Goal: Navigation & Orientation: Find specific page/section

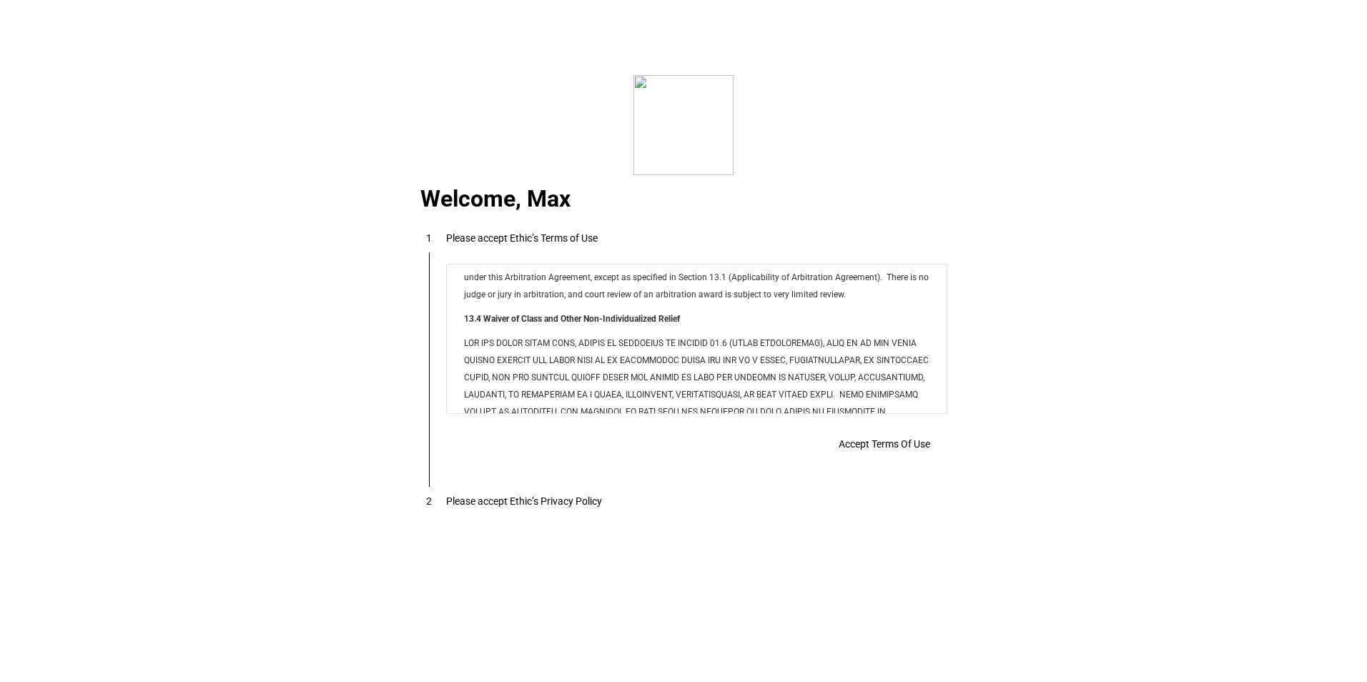
scroll to position [11575, 0]
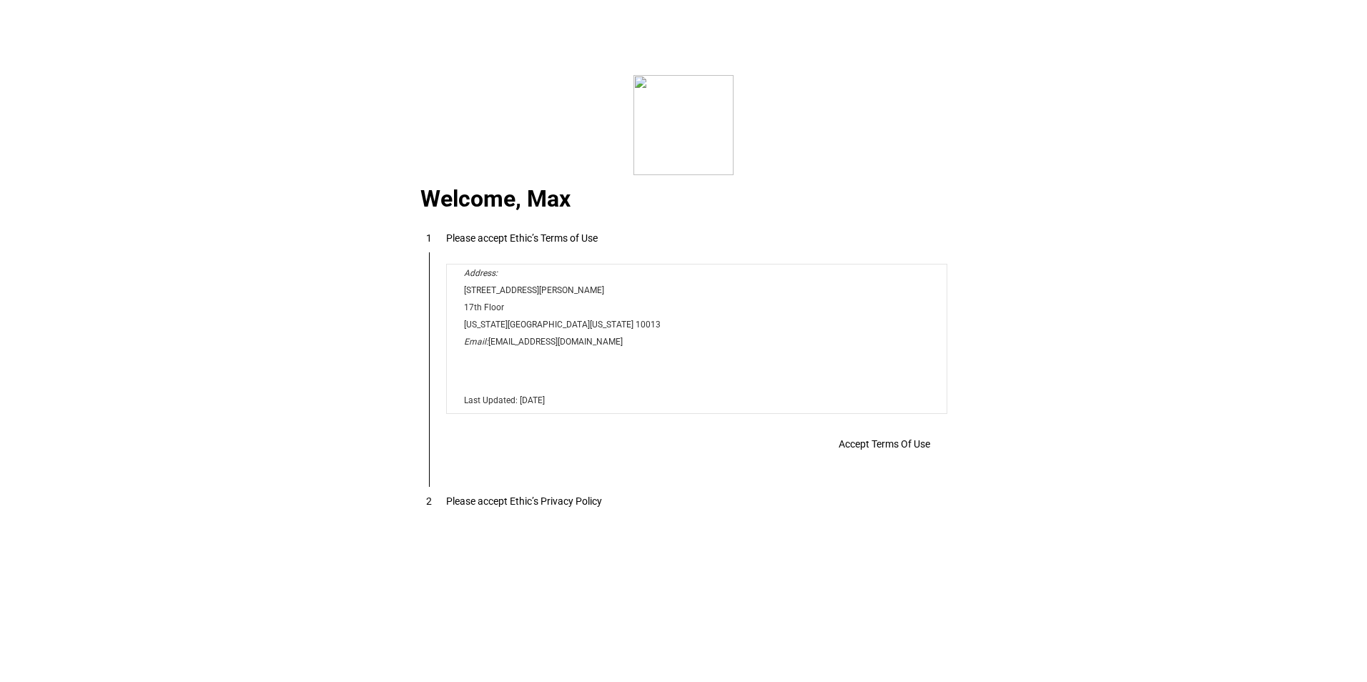
click at [912, 441] on span "Accept Terms Of Use" at bounding box center [883, 443] width 91 height 11
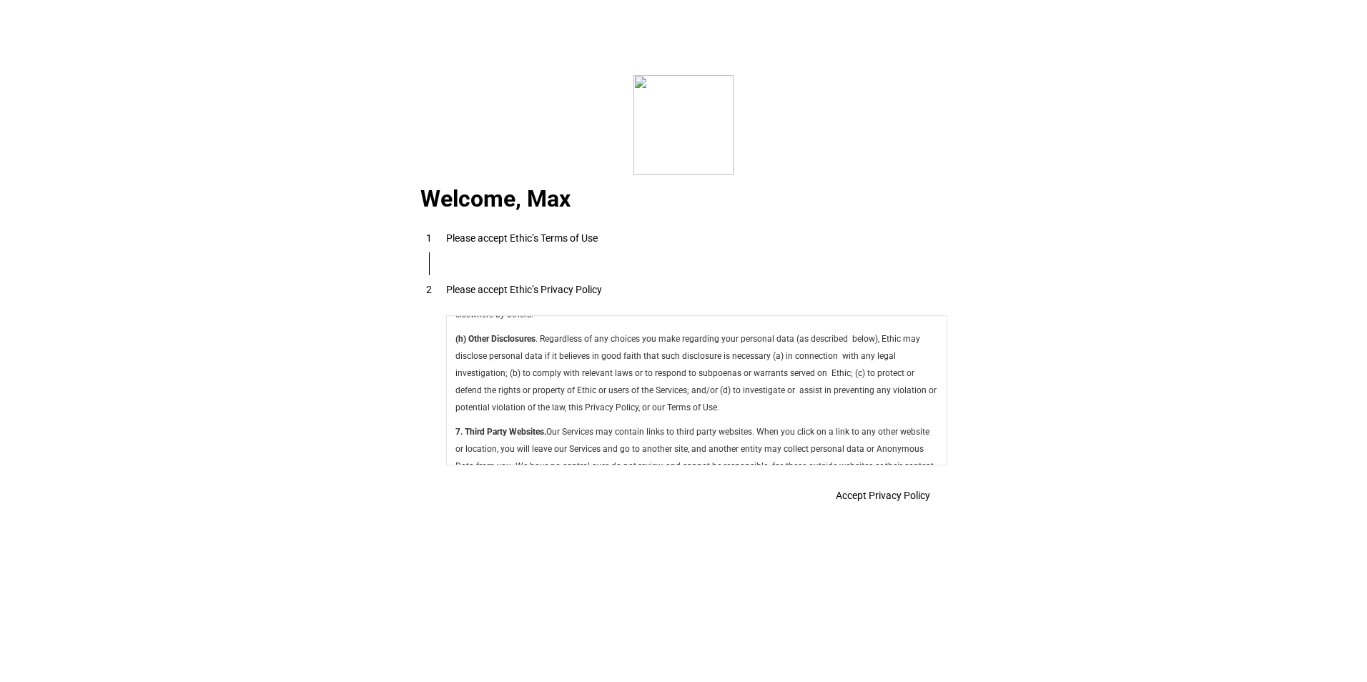
scroll to position [5088, 0]
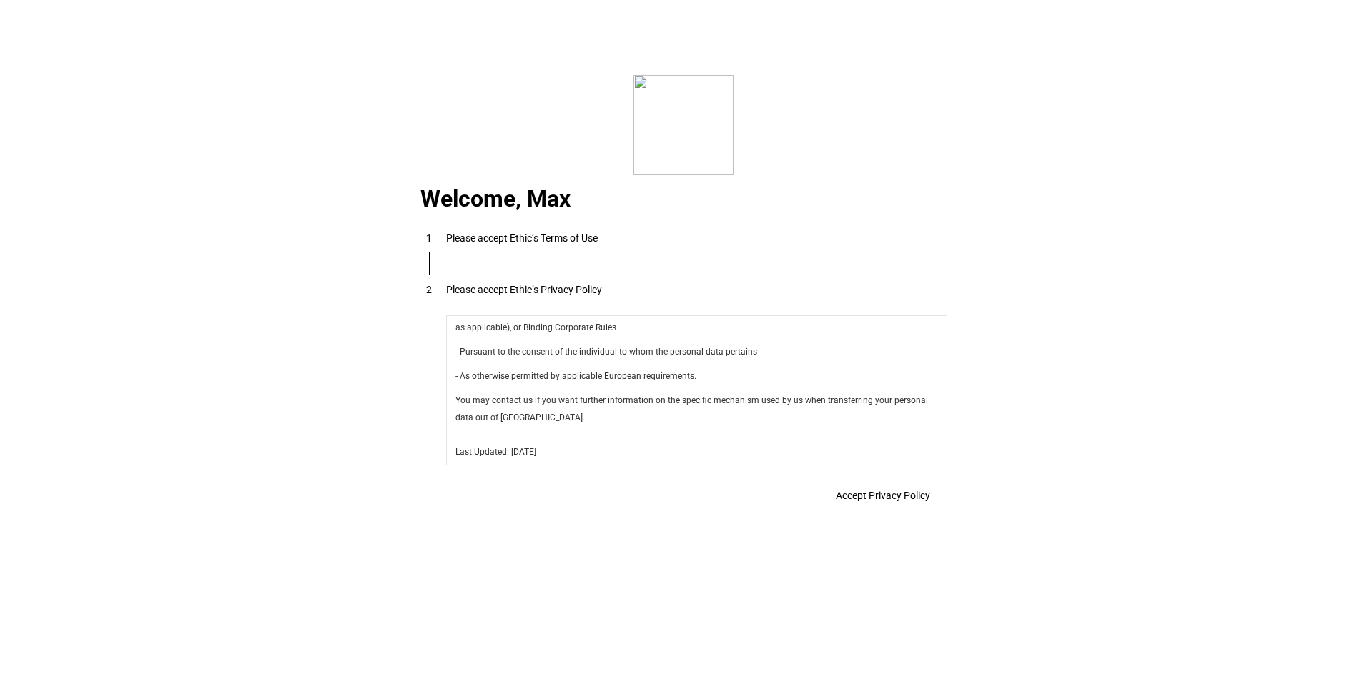
click at [887, 493] on span "Accept Privacy Policy" at bounding box center [883, 495] width 94 height 11
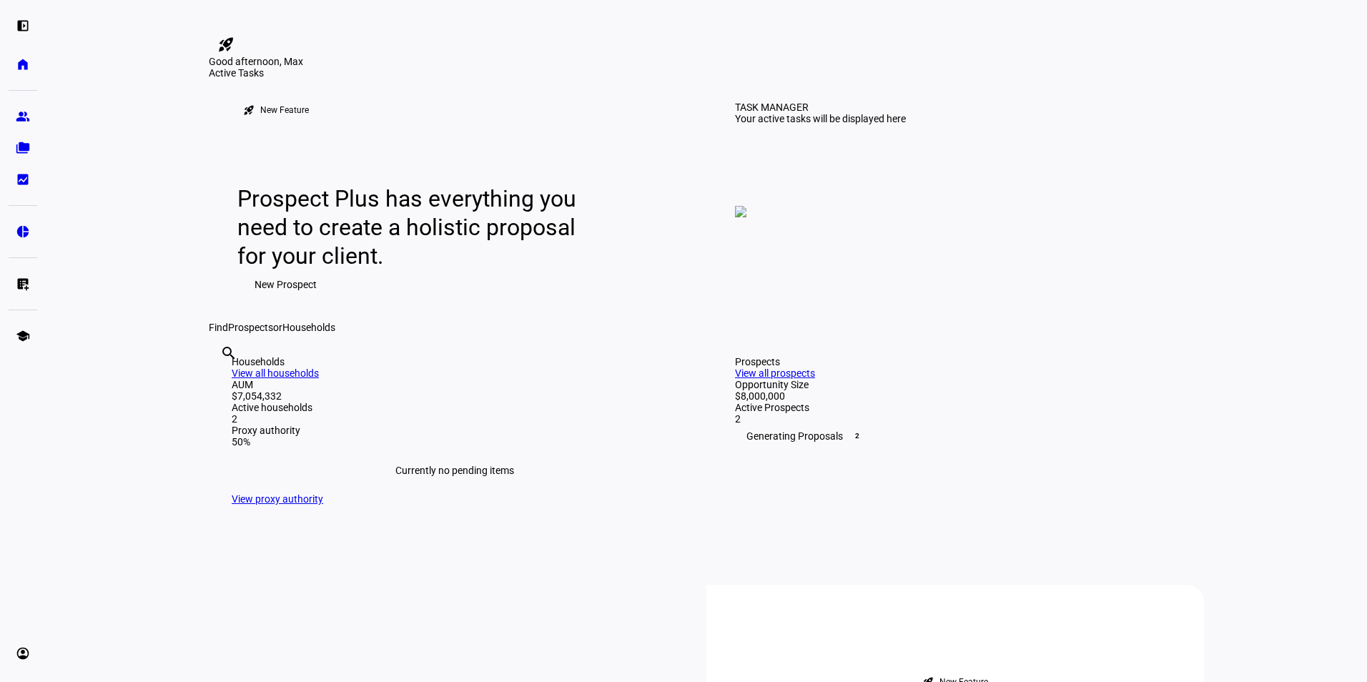
click at [248, 333] on div "Find Prospects or Households" at bounding box center [706, 327] width 995 height 11
click at [18, 149] on eth-mat-symbol "folder_copy" at bounding box center [23, 148] width 14 height 14
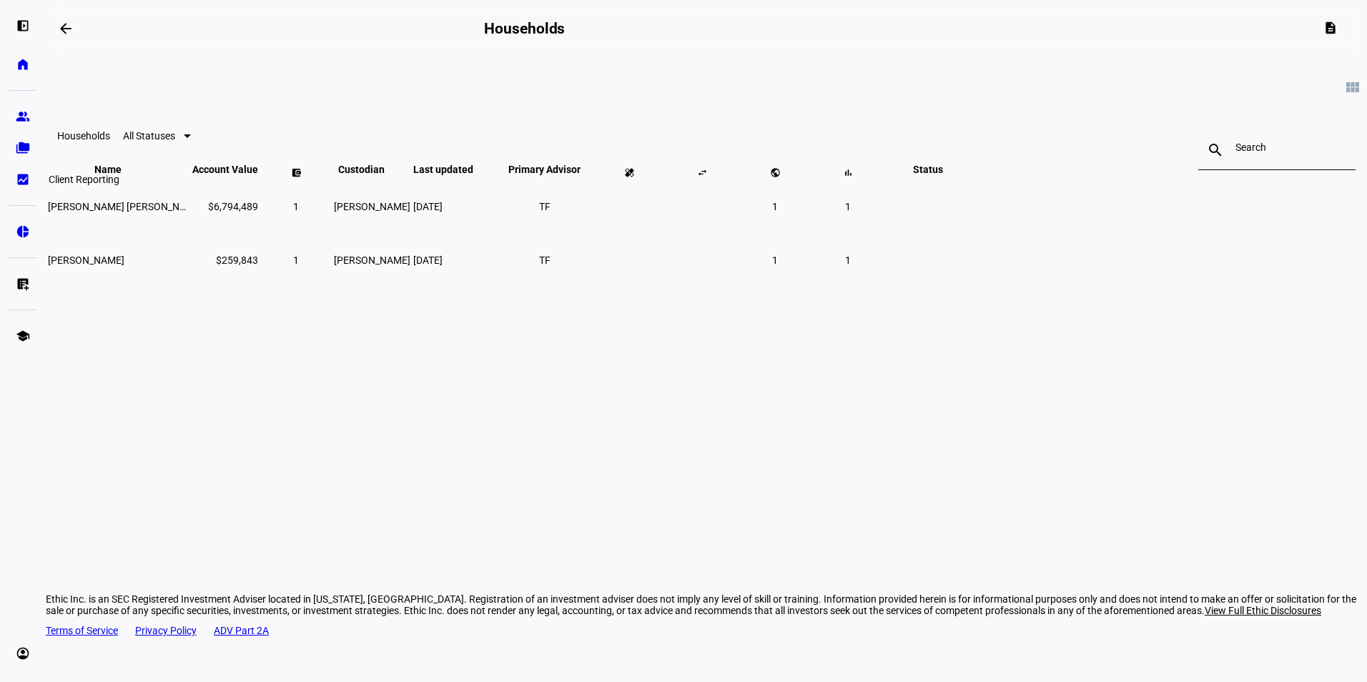
click at [18, 172] on link "bid_landscape Client Reporting" at bounding box center [23, 179] width 29 height 29
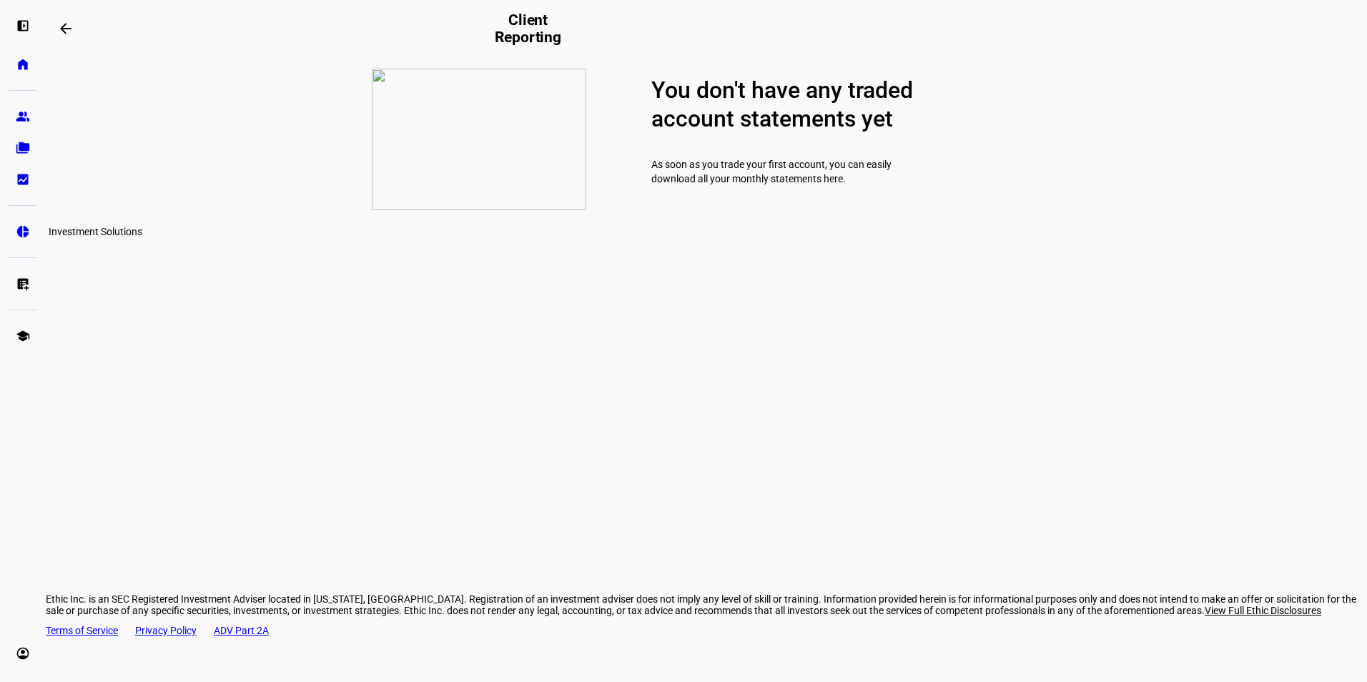
click at [26, 228] on eth-mat-symbol "pie_chart" at bounding box center [23, 231] width 14 height 14
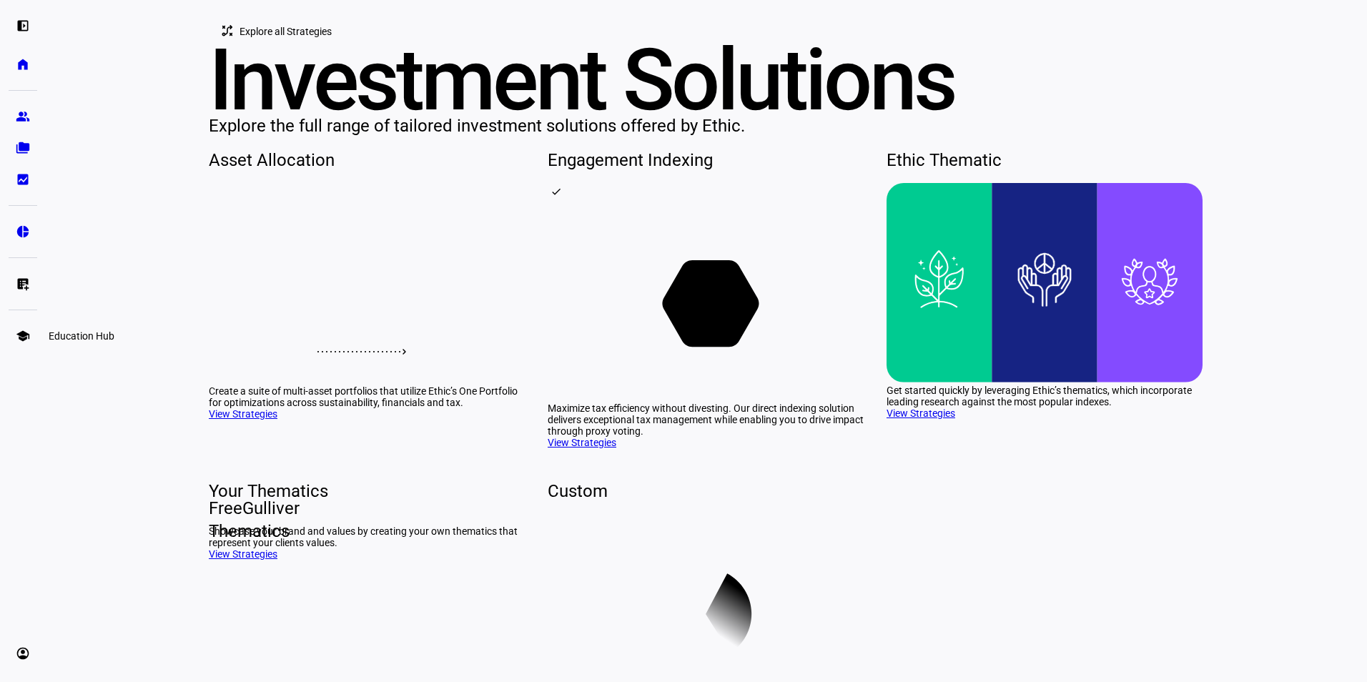
click at [13, 333] on link "school Education Hub" at bounding box center [23, 336] width 29 height 29
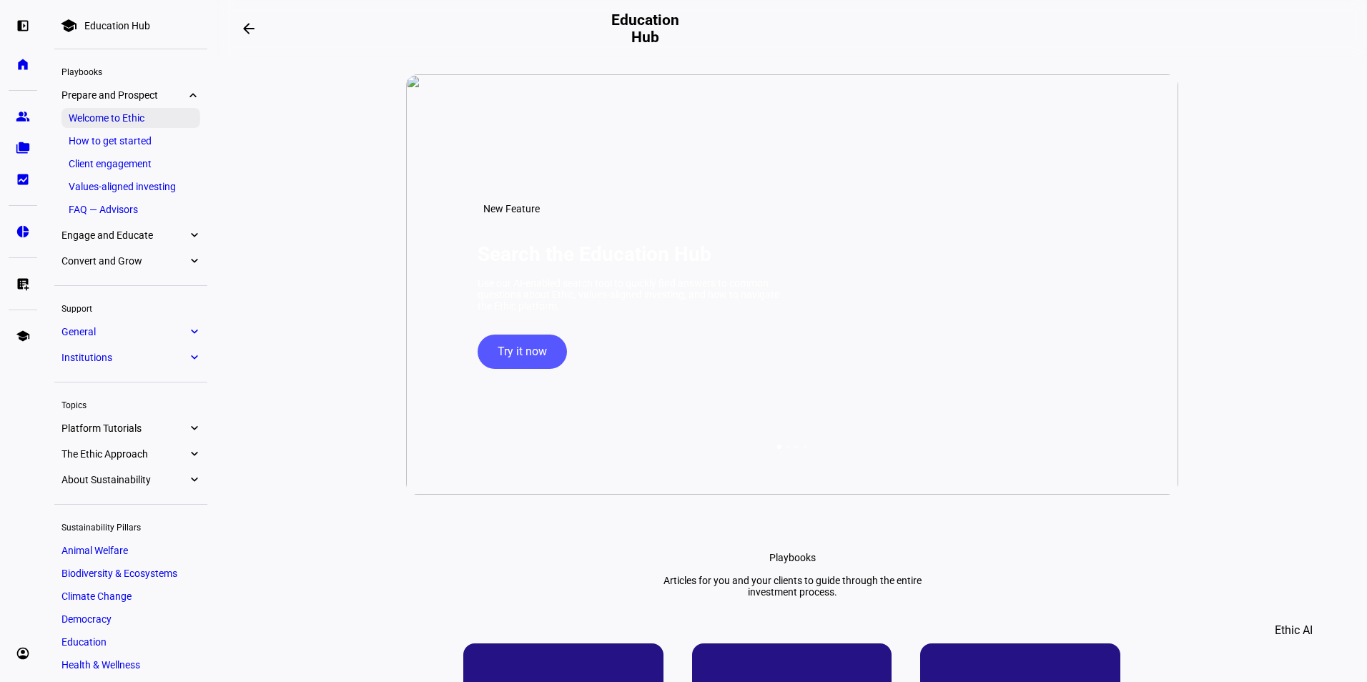
click at [156, 114] on link "Welcome to Ethic" at bounding box center [130, 118] width 139 height 20
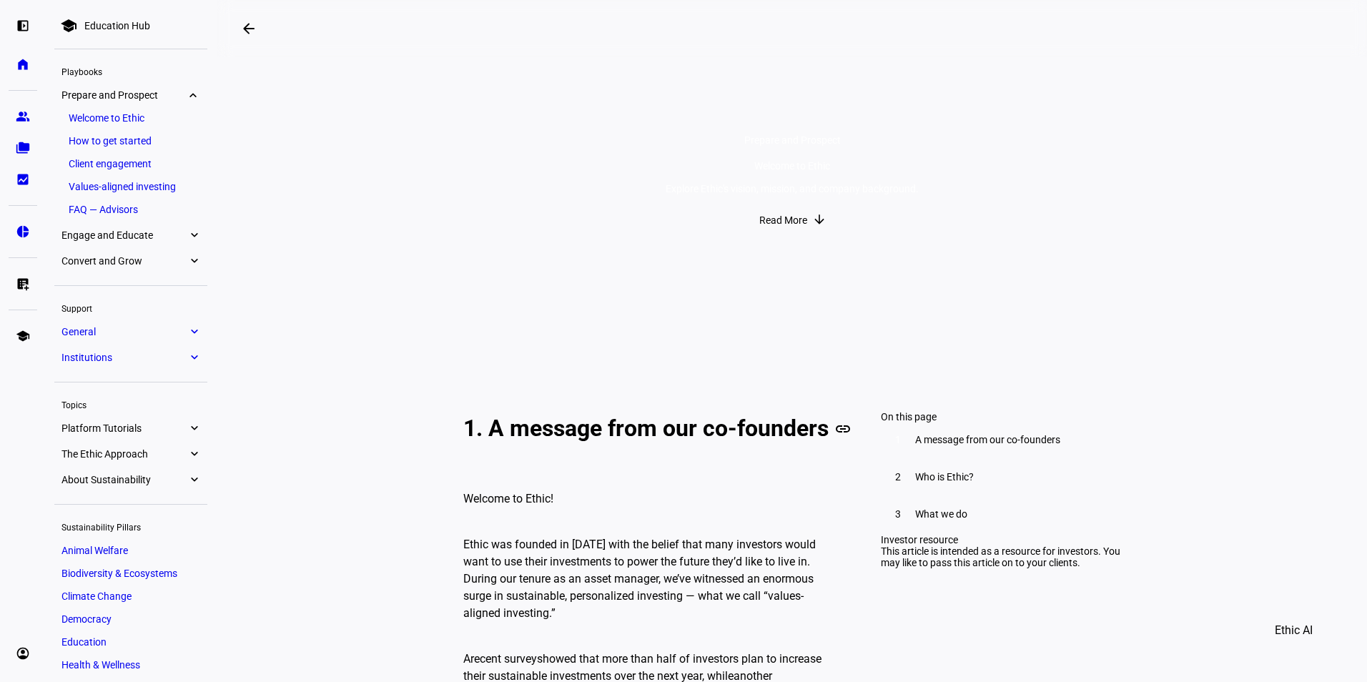
scroll to position [286, 0]
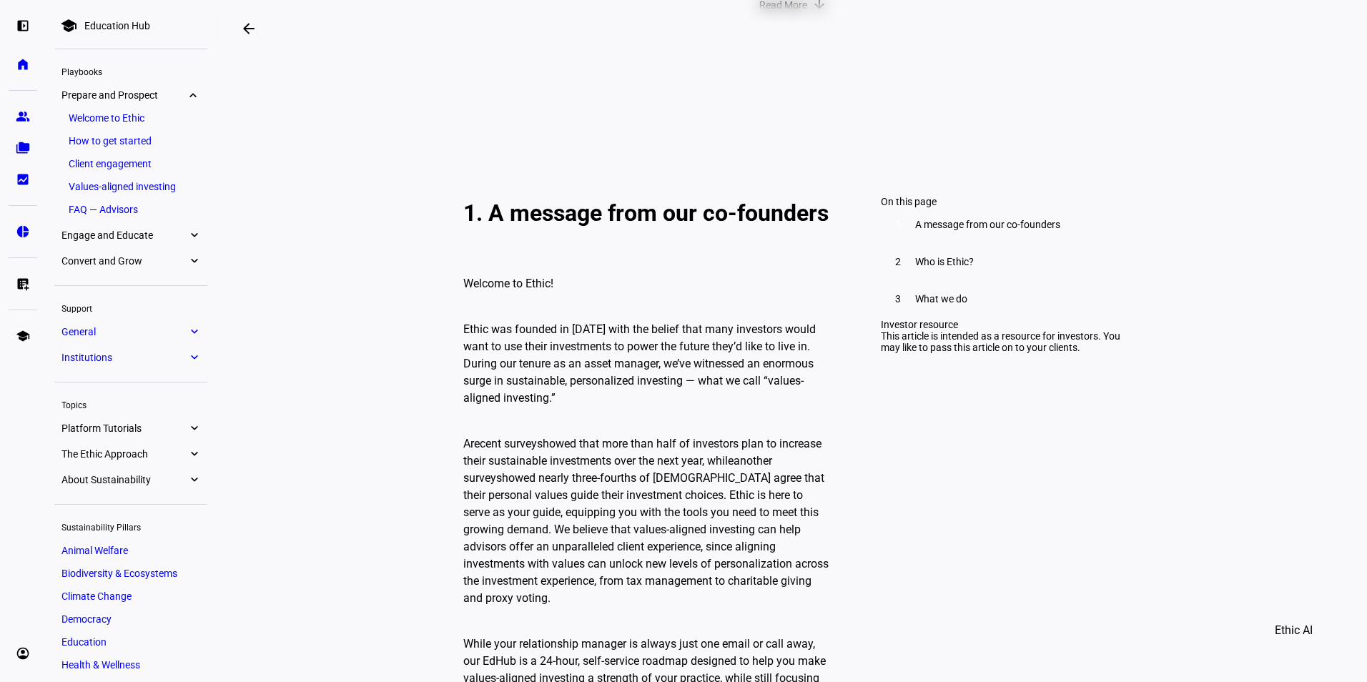
click at [969, 267] on span "Who is Ethic?" at bounding box center [944, 261] width 59 height 11
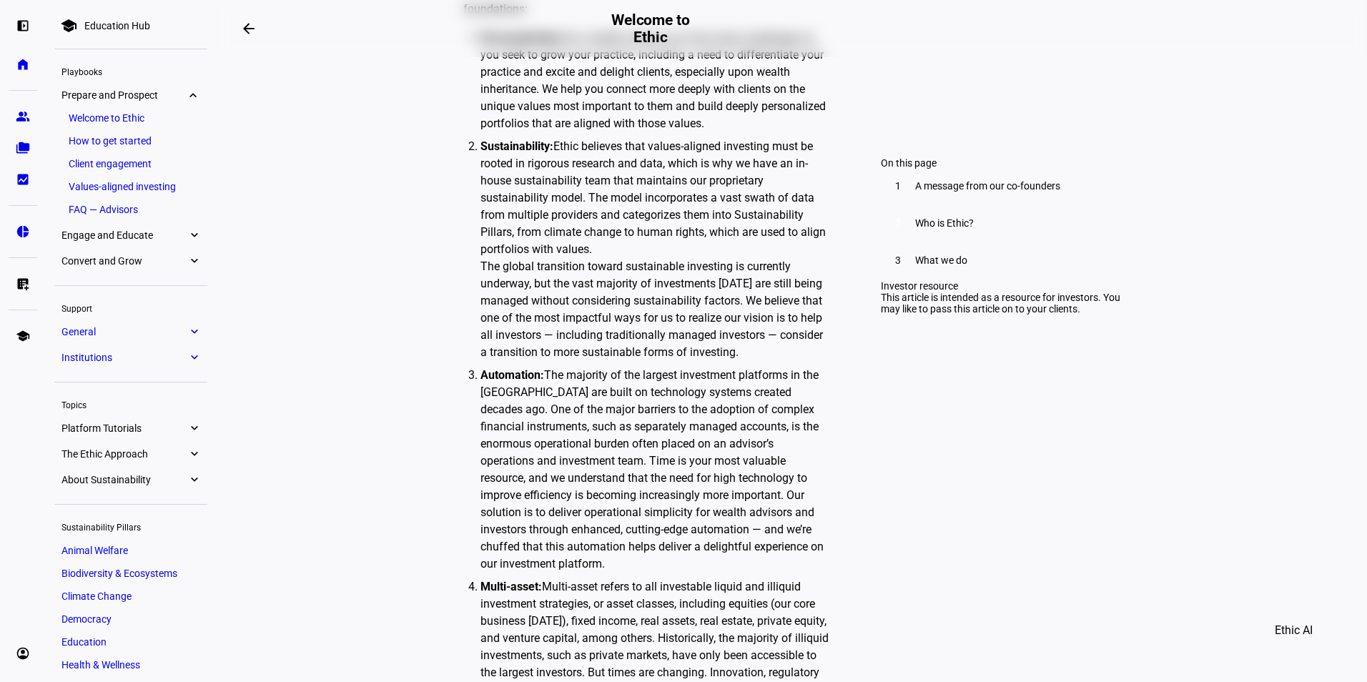
scroll to position [1951, 0]
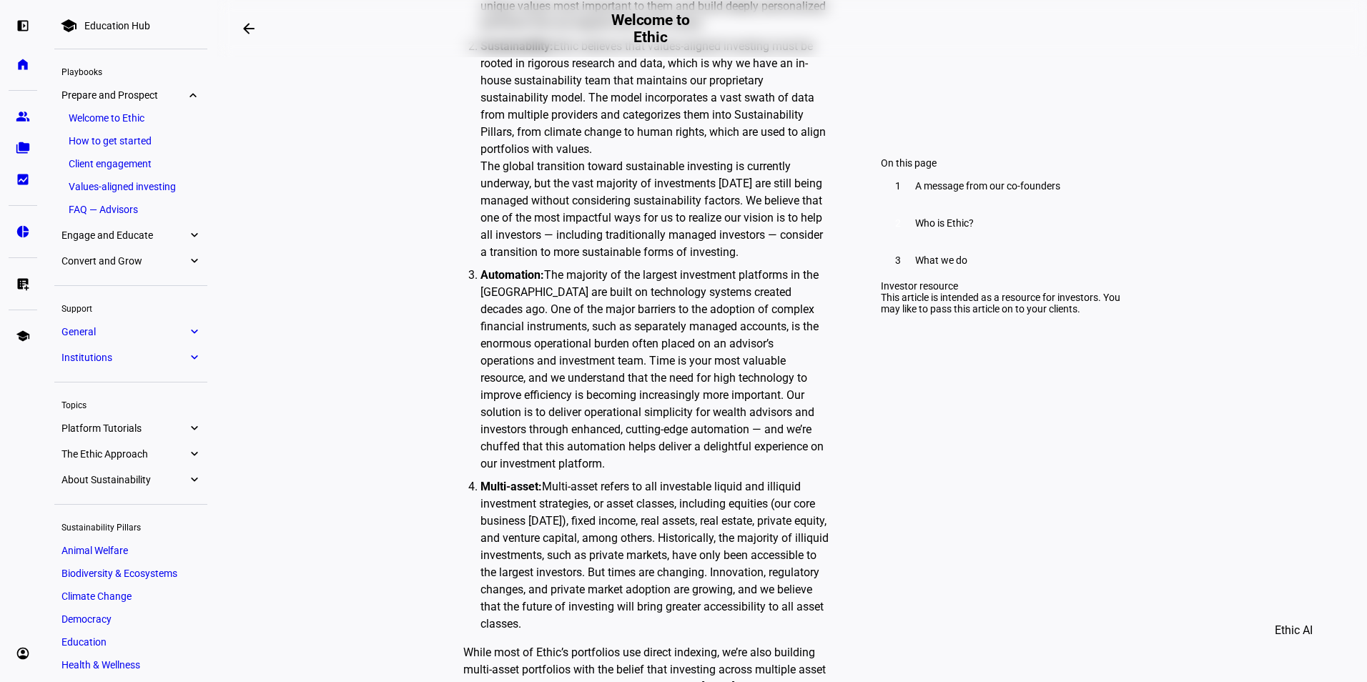
click at [146, 153] on ul "Welcome to Ethic How to get started Client engagement Values-aligned investing …" at bounding box center [130, 164] width 153 height 112
click at [148, 145] on link "How to get started" at bounding box center [130, 141] width 139 height 20
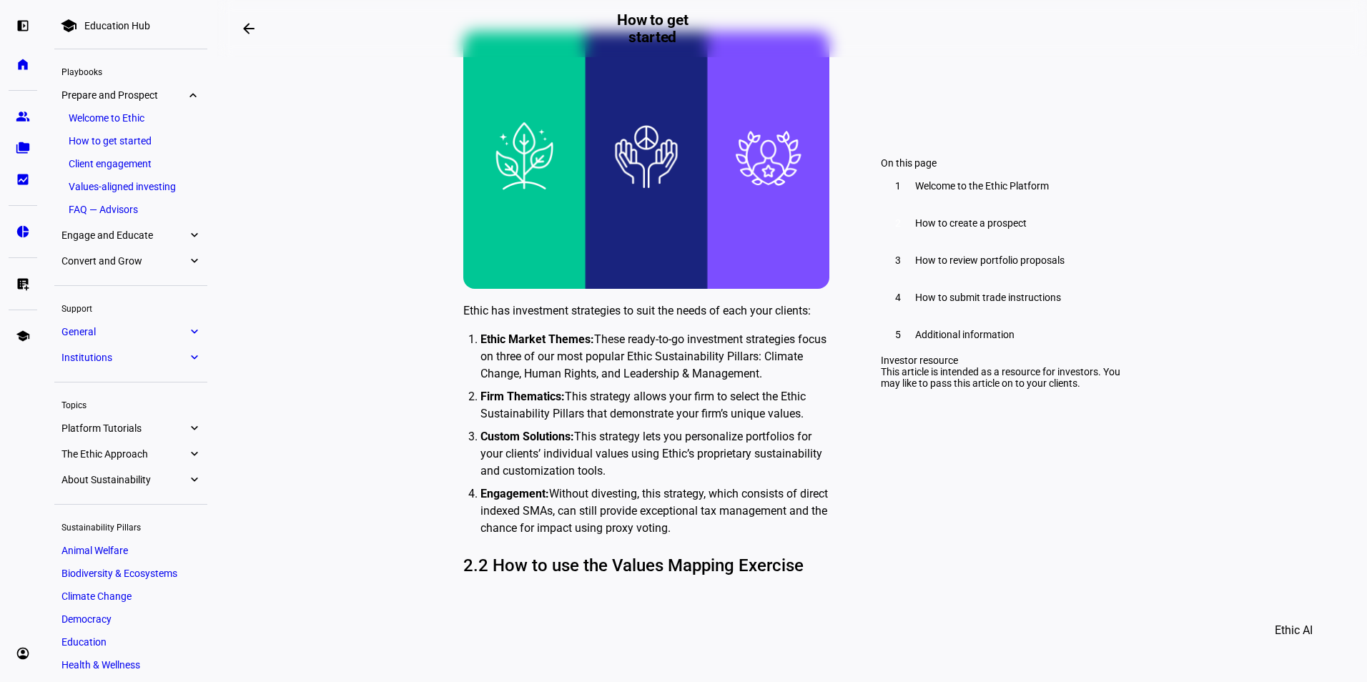
scroll to position [2382, 0]
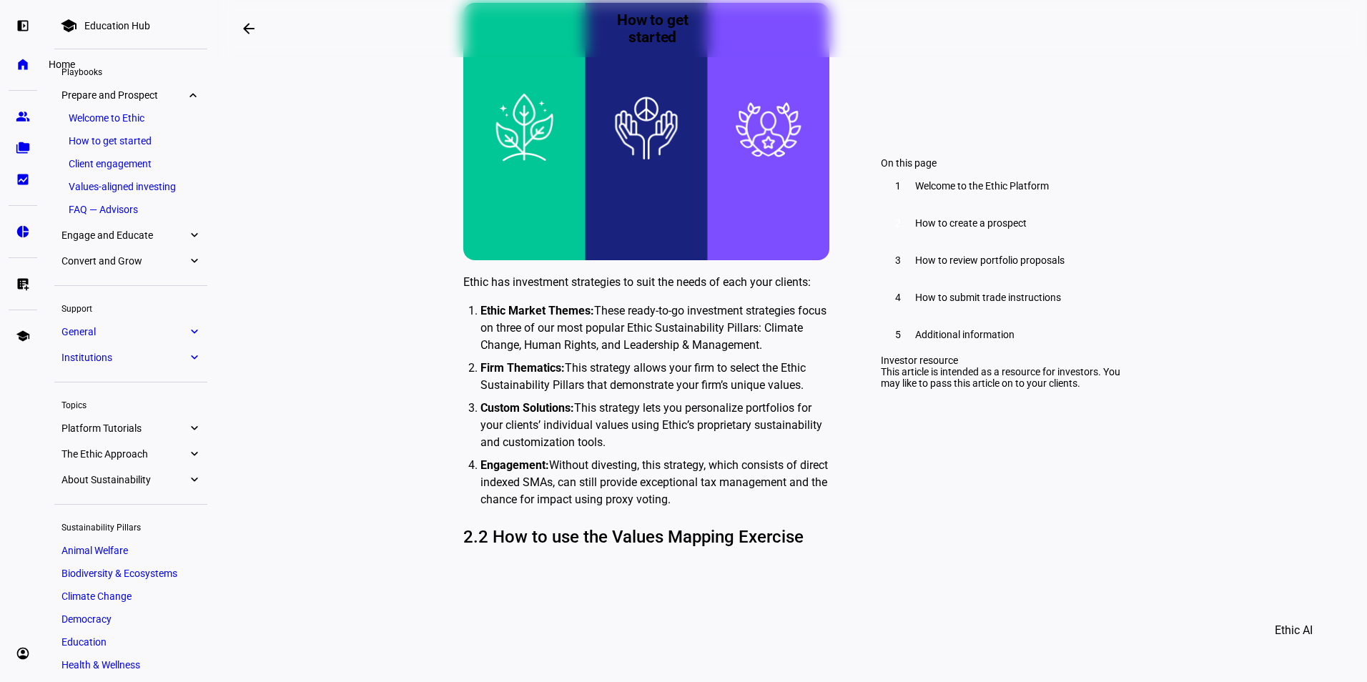
click at [21, 69] on eth-mat-symbol "home" at bounding box center [23, 64] width 14 height 14
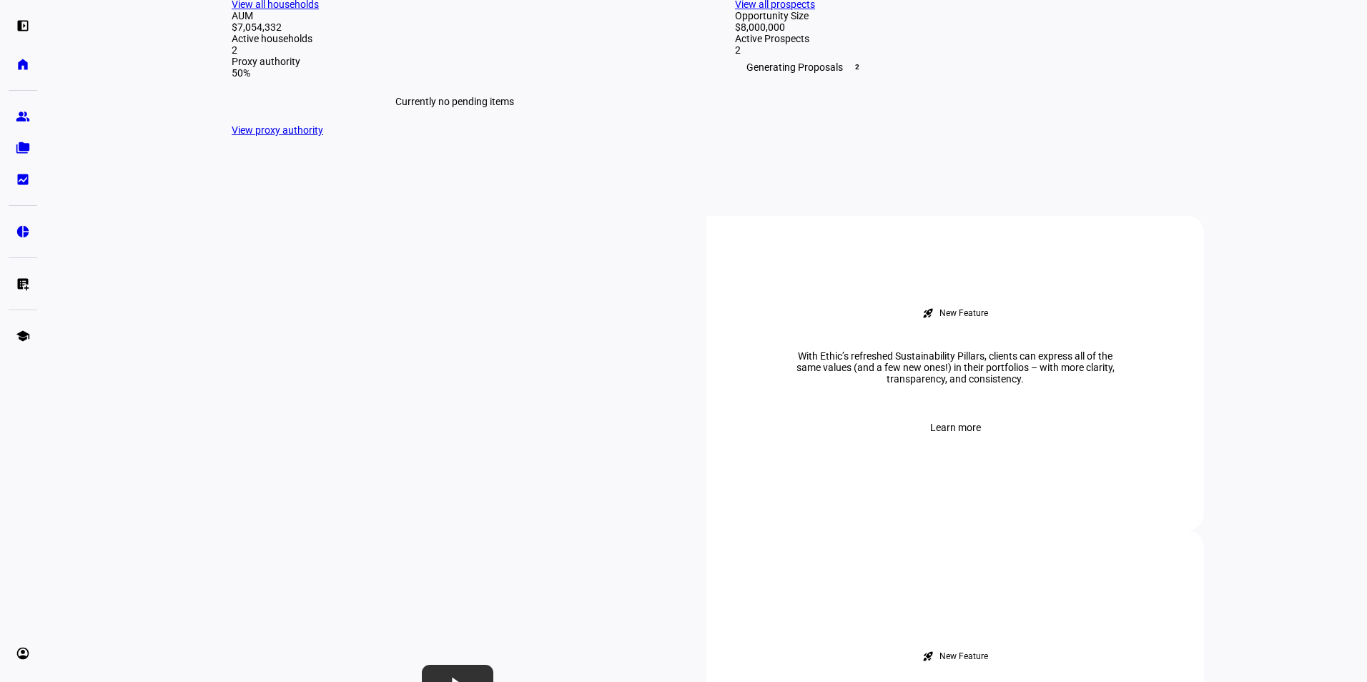
scroll to position [47, 0]
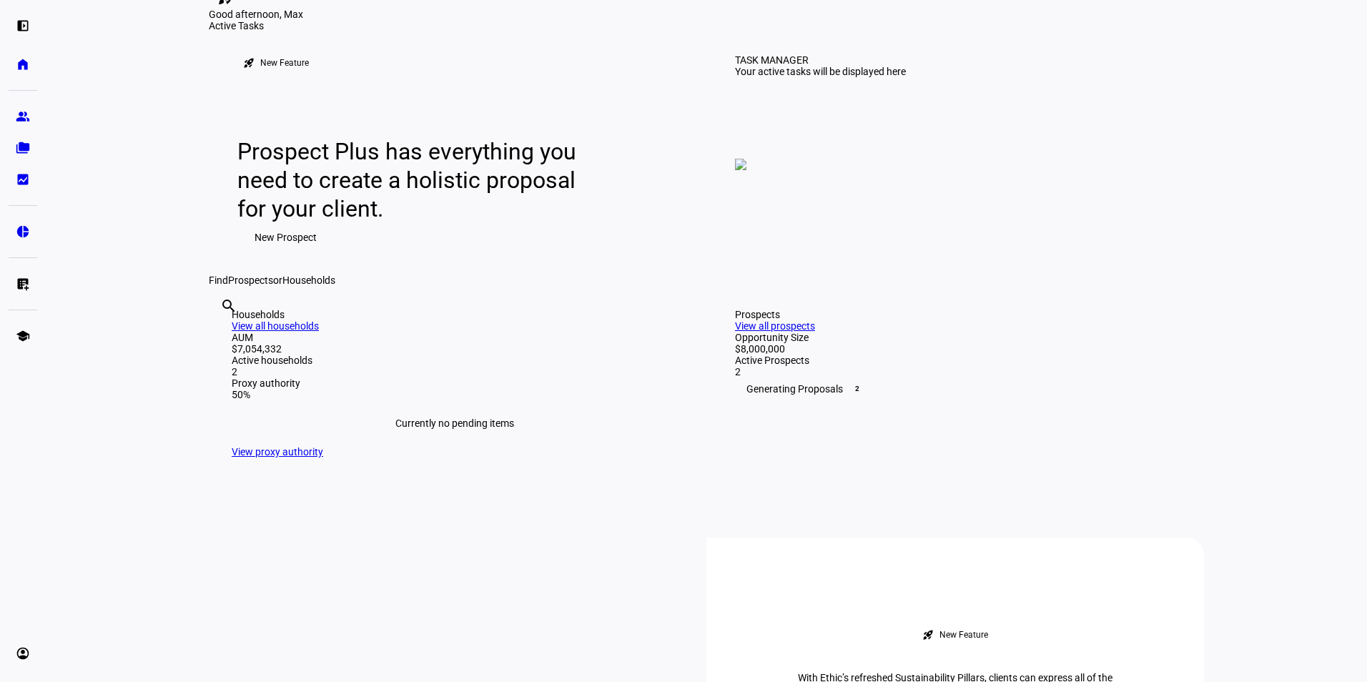
drag, startPoint x: 693, startPoint y: 226, endPoint x: 677, endPoint y: 94, distance: 132.5
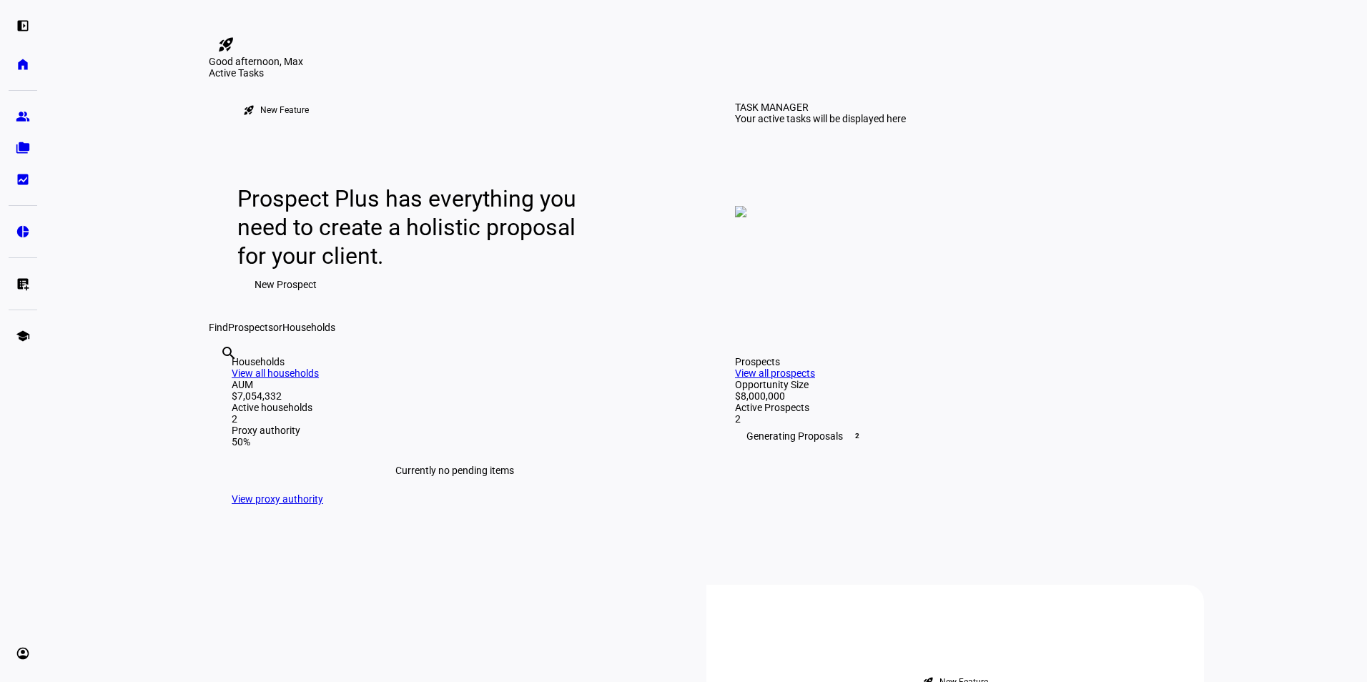
drag, startPoint x: 736, startPoint y: 459, endPoint x: 745, endPoint y: 301, distance: 158.2
click at [234, 36] on mat-icon "rocket_launch" at bounding box center [225, 44] width 17 height 17
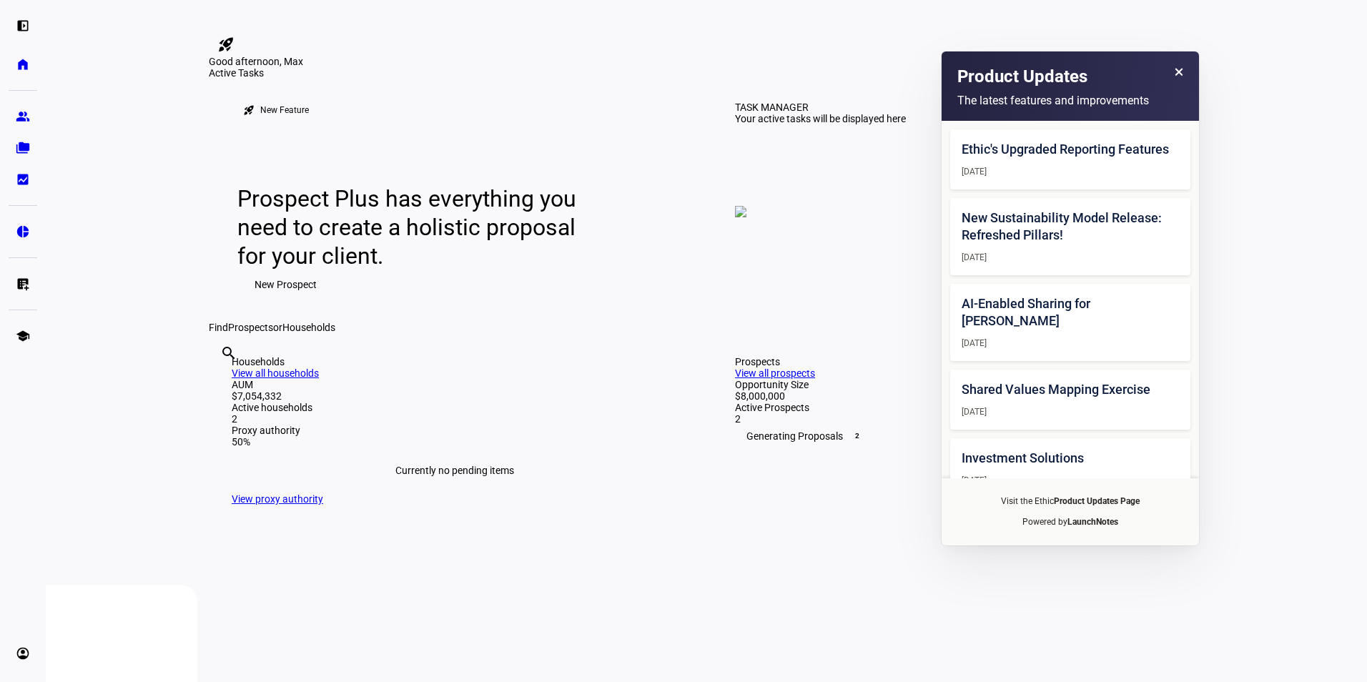
click at [1178, 72] on icon at bounding box center [1177, 72] width 7 height 7
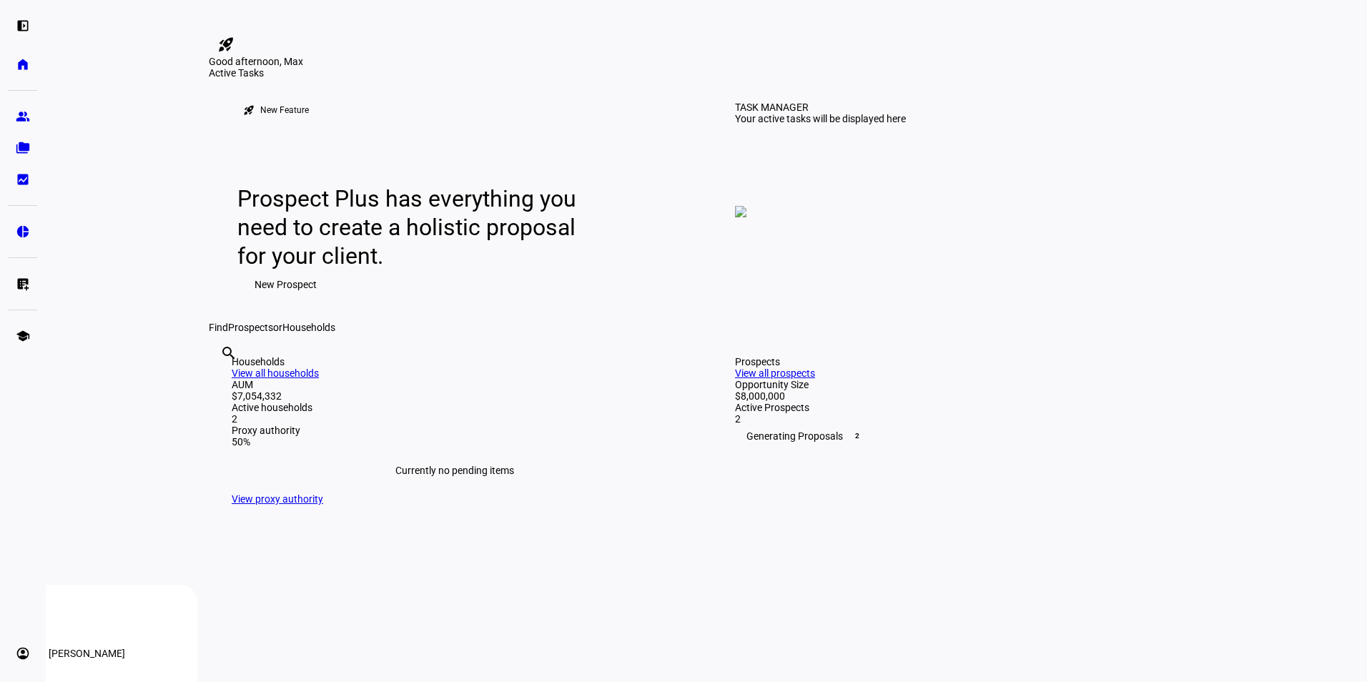
click at [23, 650] on eth-mat-symbol "account_circle" at bounding box center [23, 653] width 14 height 14
click at [117, 618] on link "My Team" at bounding box center [104, 615] width 172 height 29
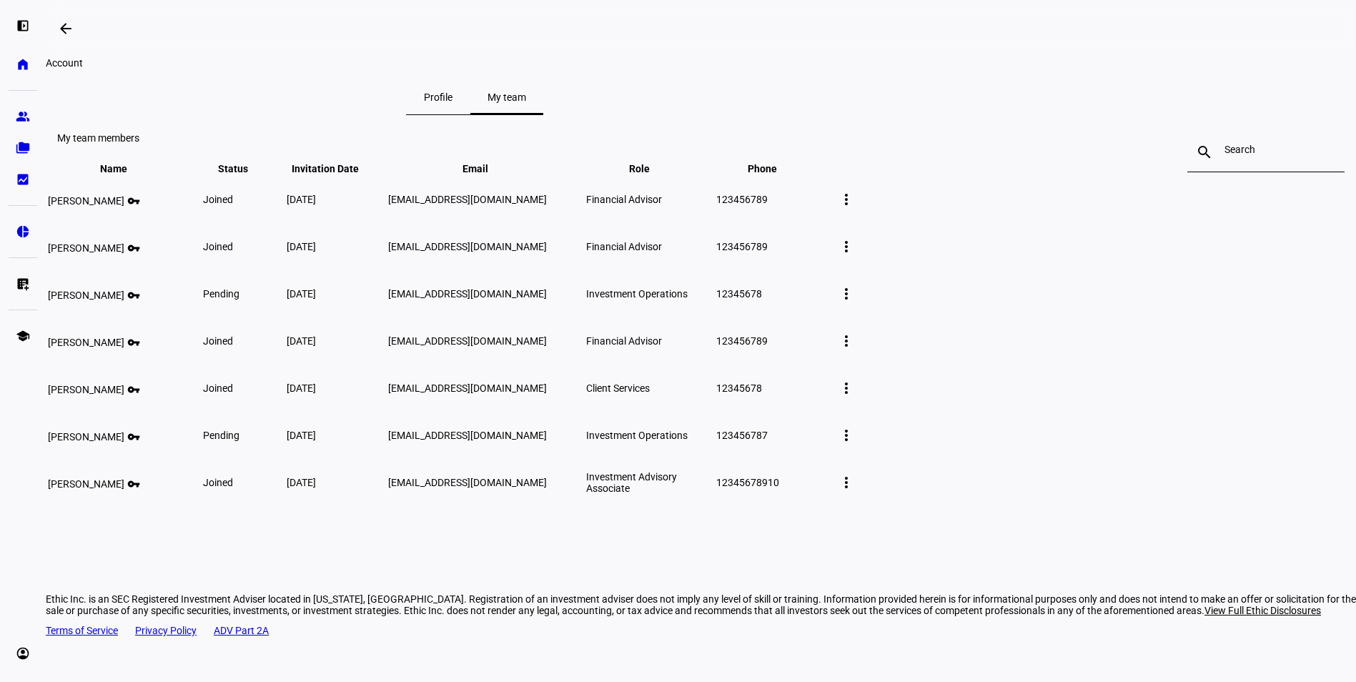
click at [452, 102] on span "Profile" at bounding box center [438, 97] width 29 height 10
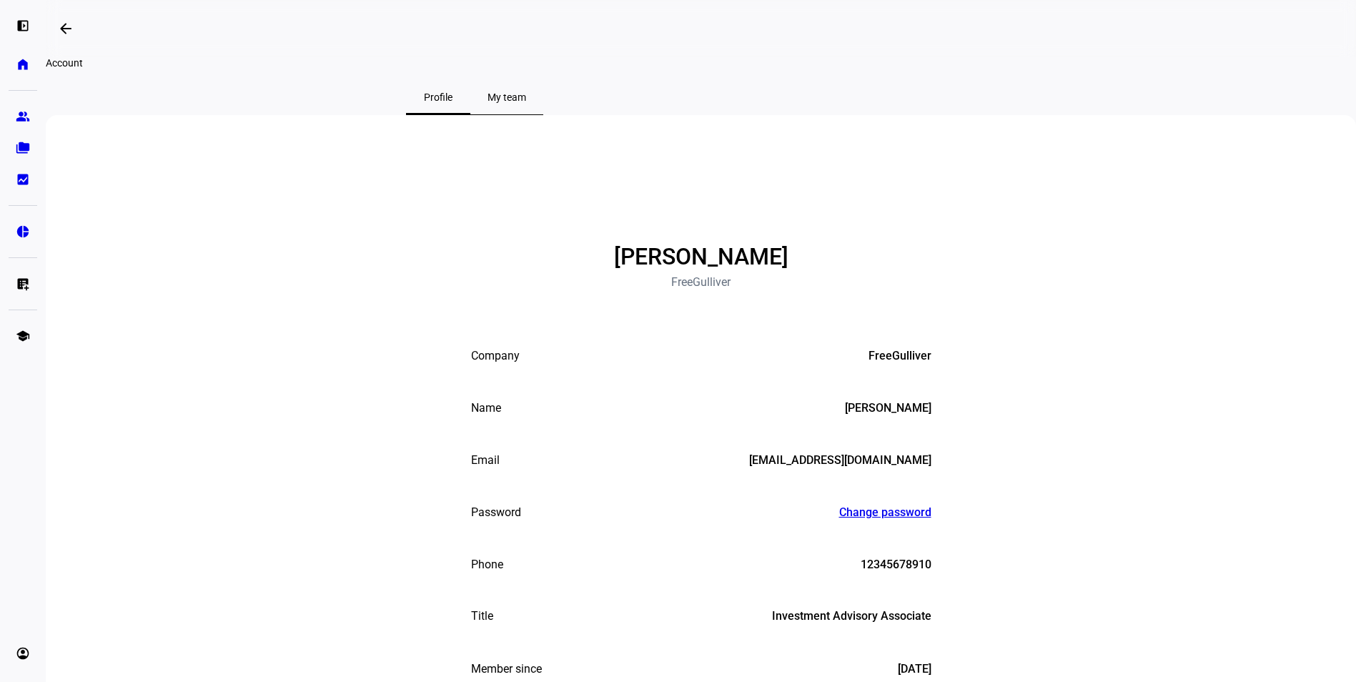
drag, startPoint x: 674, startPoint y: 116, endPoint x: 615, endPoint y: 99, distance: 61.6
click at [619, 101] on eth-page-nav "Profile My team" at bounding box center [475, 97] width 858 height 35
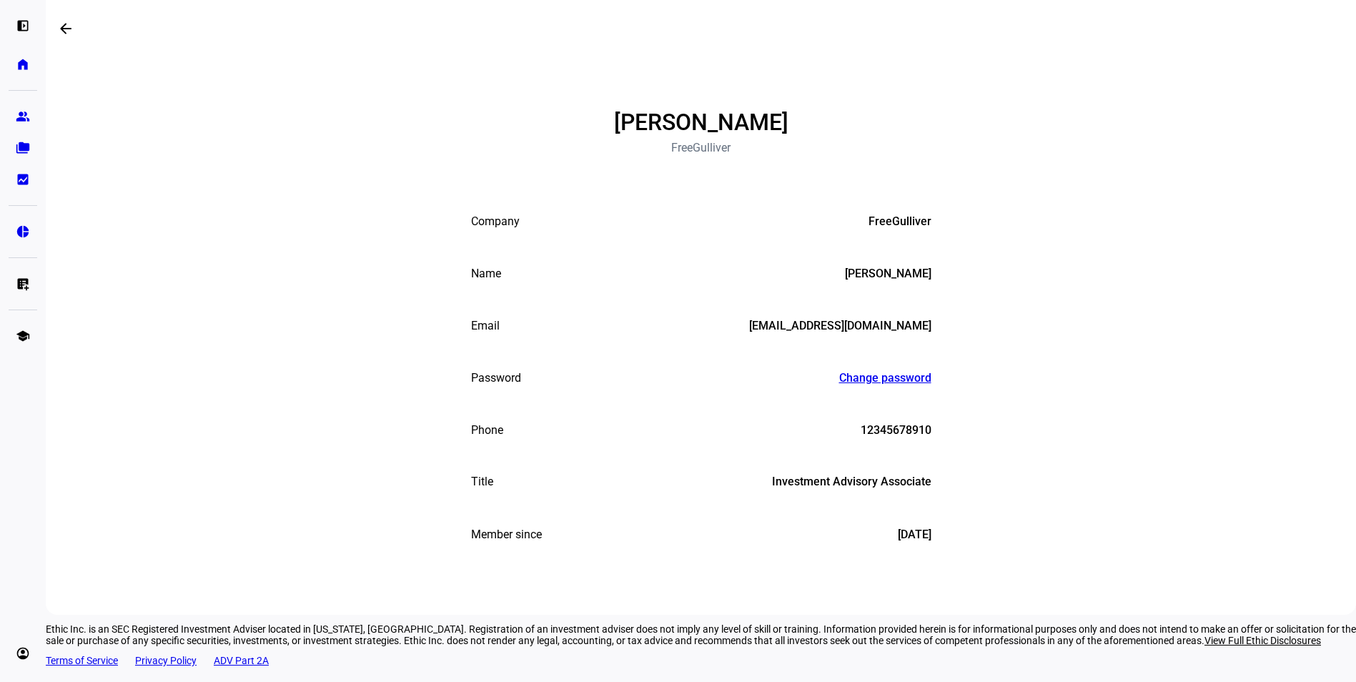
scroll to position [143, 0]
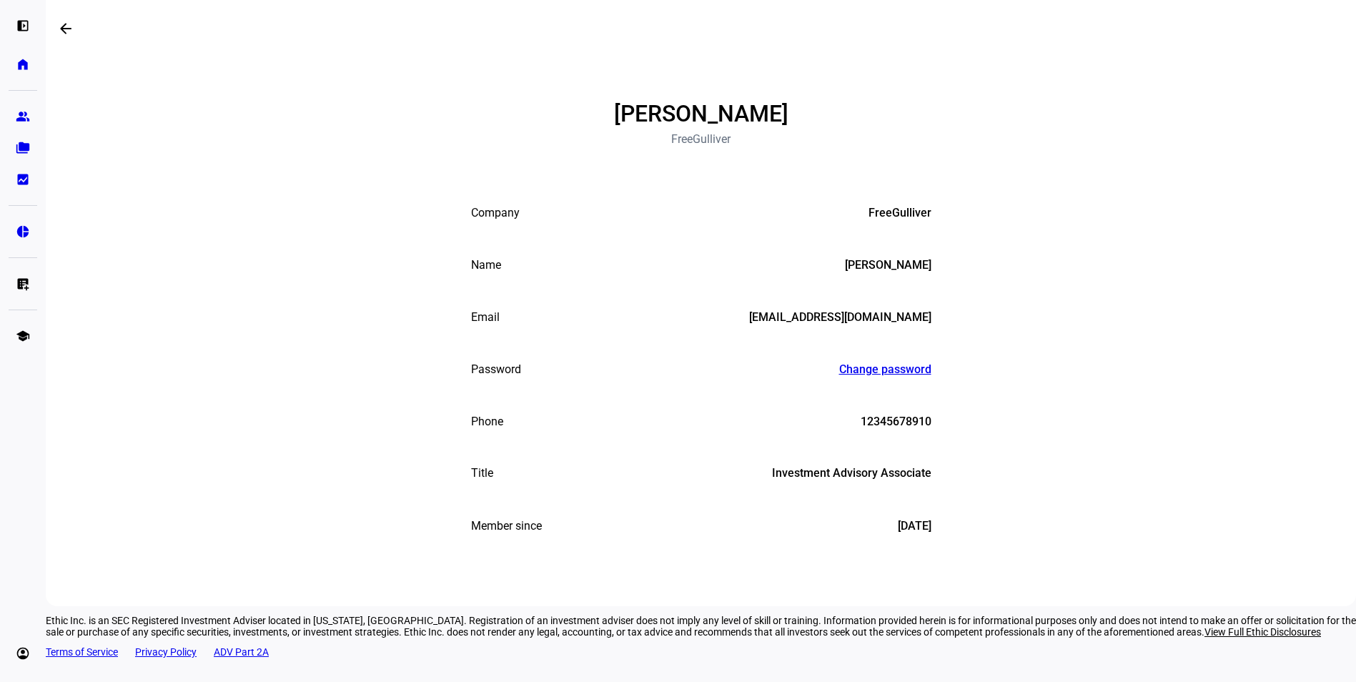
click at [27, 76] on plt-menu-item "home Home" at bounding box center [23, 64] width 29 height 29
click at [24, 74] on link "home Home" at bounding box center [23, 64] width 29 height 29
